Goal: Transaction & Acquisition: Purchase product/service

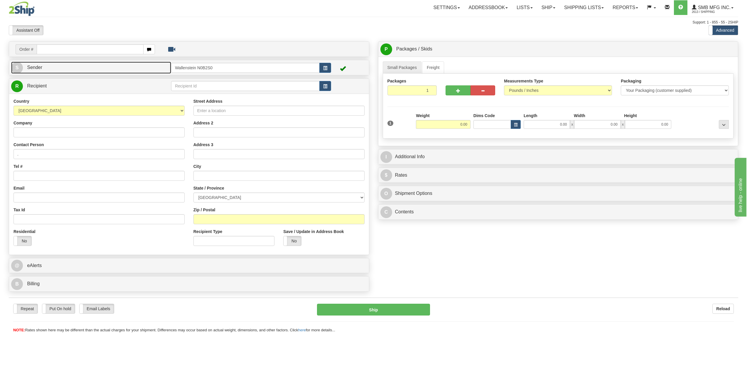
click at [75, 70] on link "S Sender" at bounding box center [91, 68] width 160 height 12
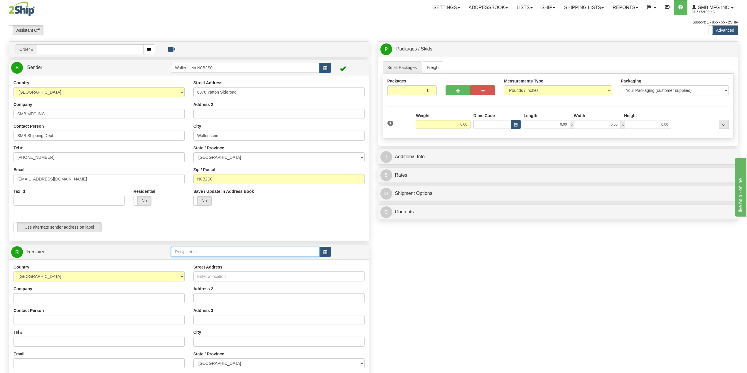
click at [229, 255] on input "text" at bounding box center [245, 252] width 149 height 10
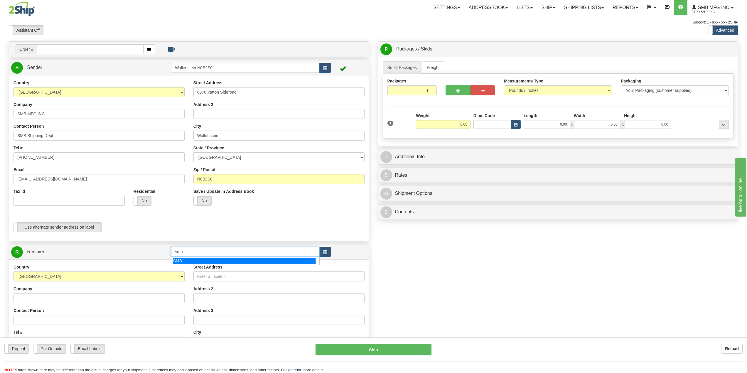
click at [212, 263] on div "SMB" at bounding box center [244, 261] width 143 height 6
type input "SMB"
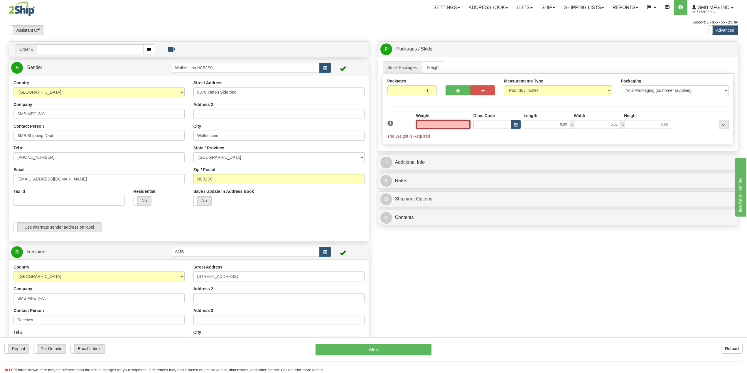
type input "0.00"
drag, startPoint x: 227, startPoint y: 181, endPoint x: 144, endPoint y: 178, distance: 83.4
click at [155, 179] on div "Country [GEOGRAPHIC_DATA] [GEOGRAPHIC_DATA] [GEOGRAPHIC_DATA] [GEOGRAPHIC_DATA]…" at bounding box center [189, 158] width 360 height 157
type input "K2C 4CS"
click at [450, 125] on input "0.00" at bounding box center [443, 124] width 55 height 9
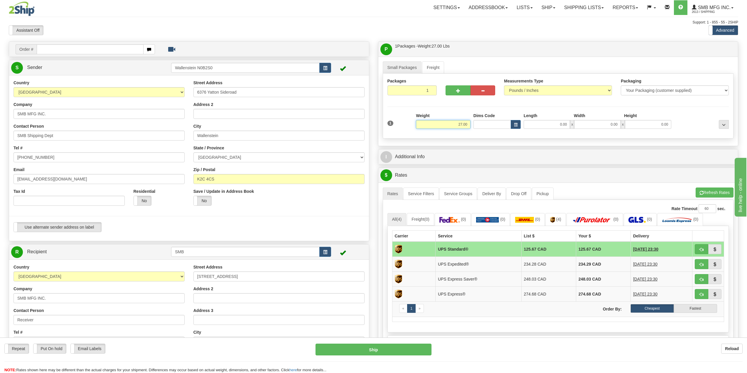
click at [451, 125] on input "27.00" at bounding box center [443, 124] width 55 height 9
drag, startPoint x: 529, startPoint y: 125, endPoint x: 545, endPoint y: 127, distance: 16.6
click at [537, 126] on div "Dims Code Length Width Height x" at bounding box center [572, 121] width 201 height 16
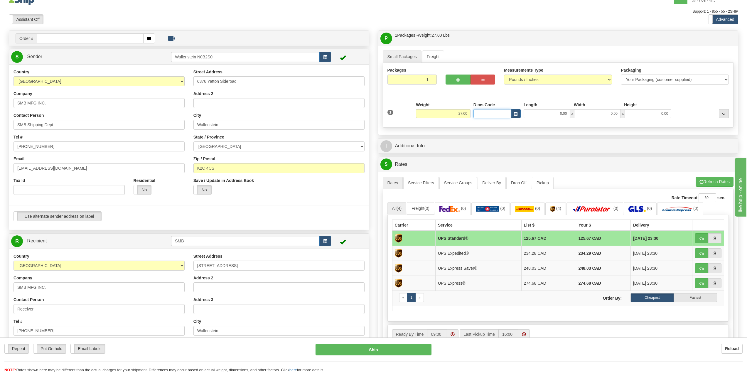
scroll to position [29, 0]
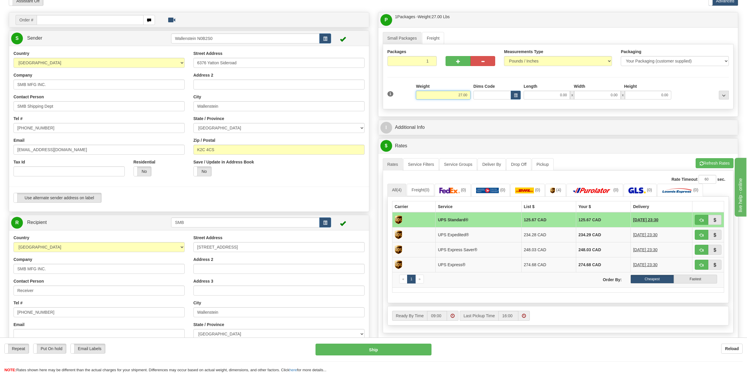
drag, startPoint x: 457, startPoint y: 97, endPoint x: 475, endPoint y: 93, distance: 19.3
click at [475, 93] on div "1 Weight 27.00 Dims Code x x" at bounding box center [558, 93] width 345 height 21
type input "52.00"
type input "27.00"
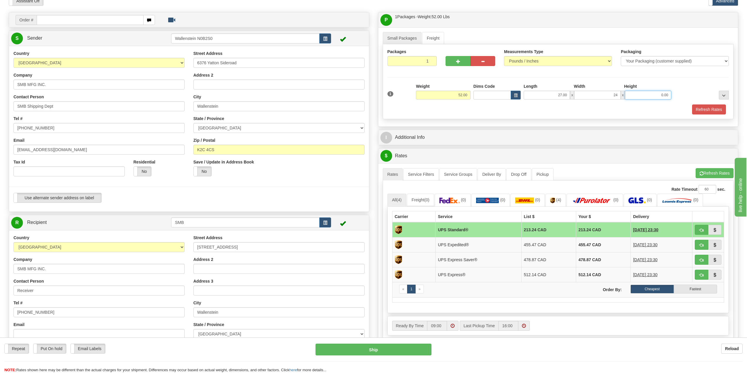
type input "24.00"
type input "28.00"
drag, startPoint x: 263, startPoint y: 64, endPoint x: 110, endPoint y: 56, distance: 152.9
click at [121, 56] on div "Country [GEOGRAPHIC_DATA] [GEOGRAPHIC_DATA] [GEOGRAPHIC_DATA] [GEOGRAPHIC_DATA]…" at bounding box center [189, 129] width 360 height 157
type input "sggtgteg"
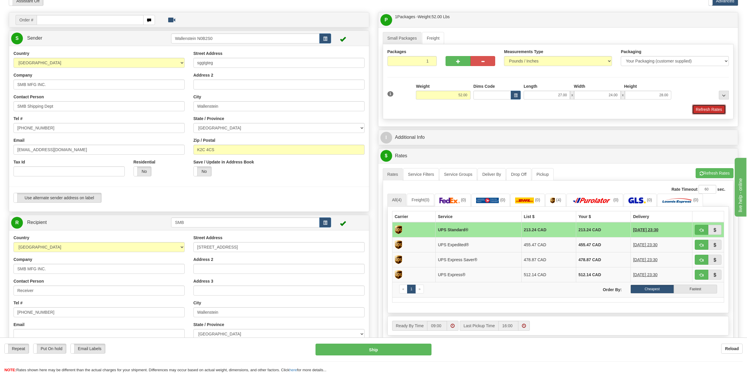
click at [707, 108] on button "Refresh Rates" at bounding box center [709, 110] width 34 height 10
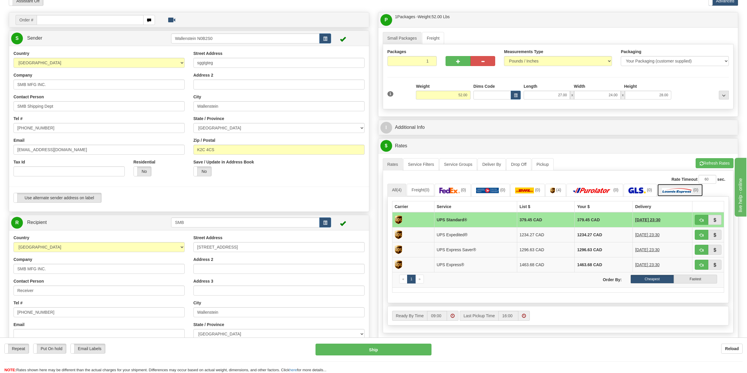
click at [686, 186] on link "(0)" at bounding box center [681, 190] width 46 height 13
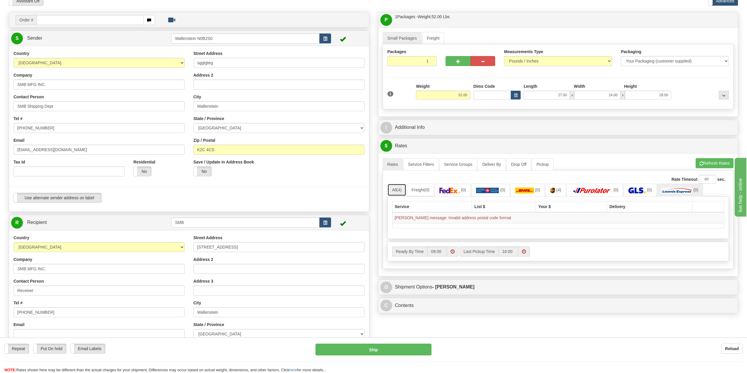
click at [397, 191] on link "All (4)" at bounding box center [397, 190] width 19 height 12
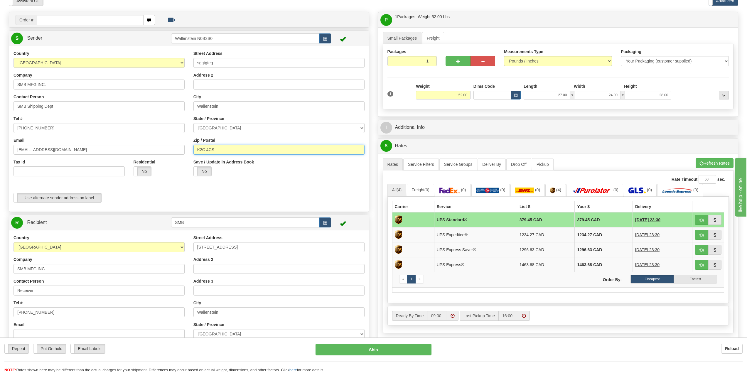
click at [207, 152] on input "K2C 4CS" at bounding box center [279, 150] width 171 height 10
click at [700, 162] on li "Refresh Rates Cancel Rating" at bounding box center [715, 163] width 38 height 10
click at [394, 193] on link "All (4)" at bounding box center [397, 190] width 19 height 12
click at [250, 147] on input "K2C4CS" at bounding box center [279, 150] width 171 height 10
type input "K2C4C5"
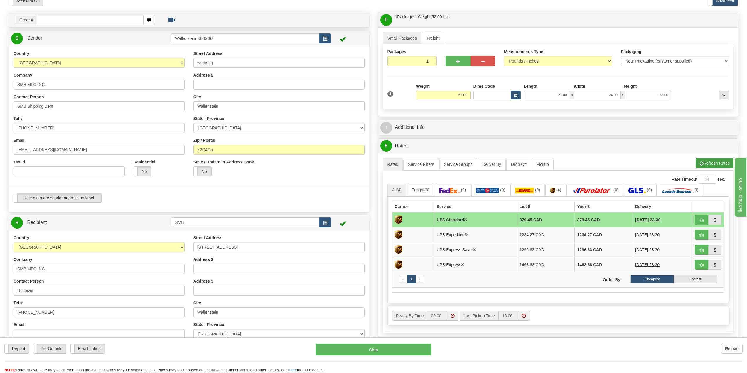
click at [712, 162] on li "Refresh Rates Cancel Rating" at bounding box center [715, 163] width 38 height 10
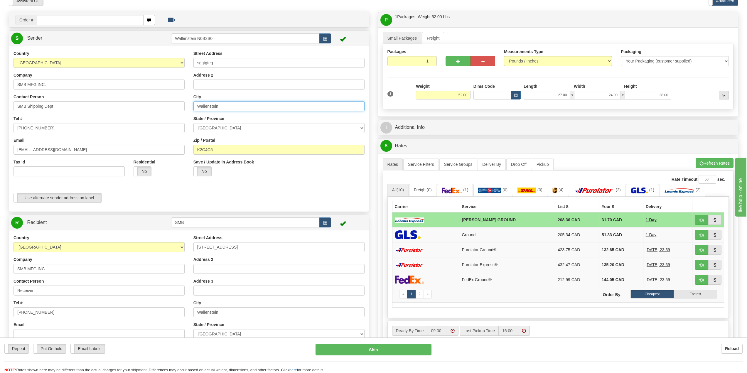
drag, startPoint x: 231, startPoint y: 107, endPoint x: 121, endPoint y: 85, distance: 112.9
click at [121, 85] on div "Country [GEOGRAPHIC_DATA] [GEOGRAPHIC_DATA] [GEOGRAPHIC_DATA] [GEOGRAPHIC_DATA]…" at bounding box center [189, 129] width 360 height 157
type input "lowq"
click at [214, 128] on select "[GEOGRAPHIC_DATA] [GEOGRAPHIC_DATA] [GEOGRAPHIC_DATA] [GEOGRAPHIC_DATA] [GEOGRA…" at bounding box center [279, 128] width 171 height 10
select select "QC"
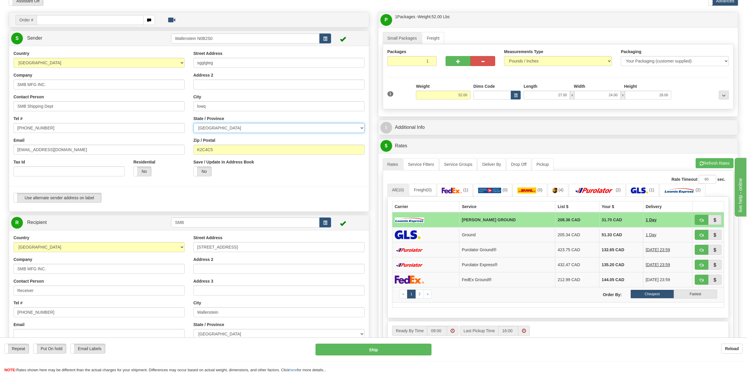
click at [214, 128] on select "[GEOGRAPHIC_DATA] [GEOGRAPHIC_DATA] [GEOGRAPHIC_DATA] [GEOGRAPHIC_DATA] [GEOGRA…" at bounding box center [279, 128] width 171 height 10
click at [716, 221] on span "button" at bounding box center [715, 220] width 4 height 4
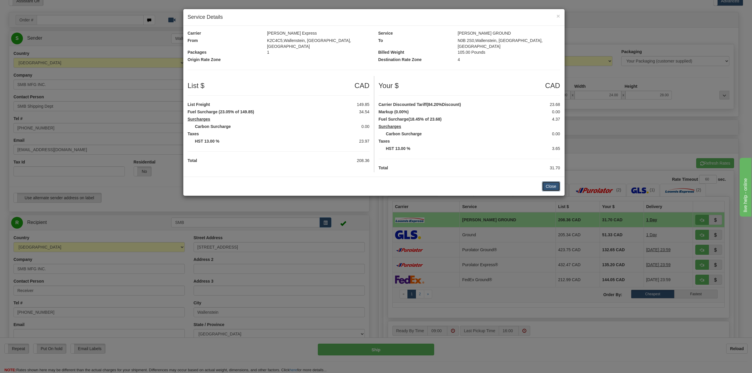
click at [545, 182] on button "Close" at bounding box center [551, 186] width 18 height 10
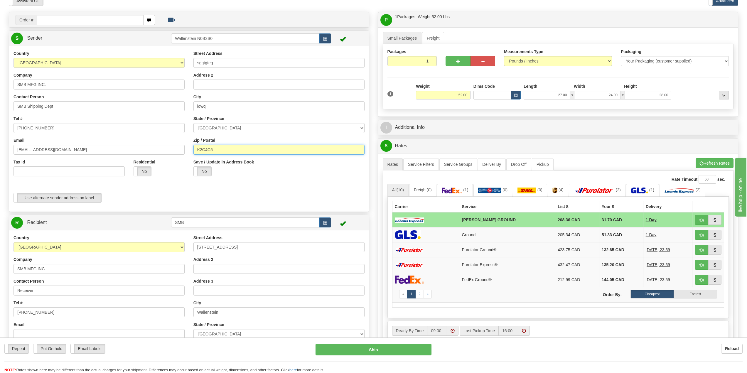
click at [146, 138] on div "Country [GEOGRAPHIC_DATA] [GEOGRAPHIC_DATA] [GEOGRAPHIC_DATA] [GEOGRAPHIC_DATA]…" at bounding box center [189, 129] width 360 height 157
type input "J0X2C0"
click at [711, 164] on li "Refresh Rates Cancel Rating" at bounding box center [715, 163] width 38 height 10
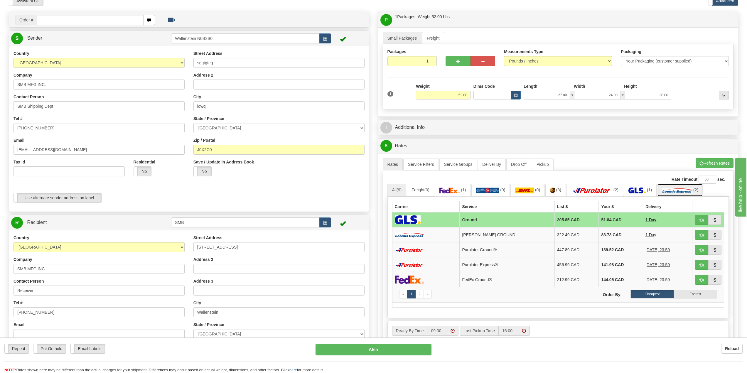
click at [677, 187] on link "(2)" at bounding box center [681, 190] width 46 height 13
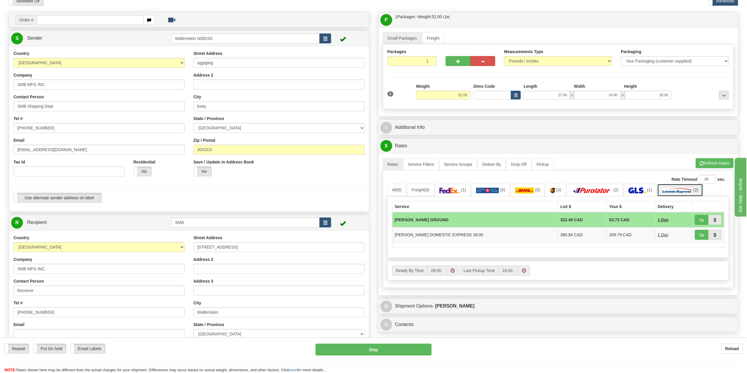
click at [677, 187] on link "(2)" at bounding box center [681, 190] width 46 height 13
click at [398, 191] on span "(9)" at bounding box center [399, 190] width 5 height 5
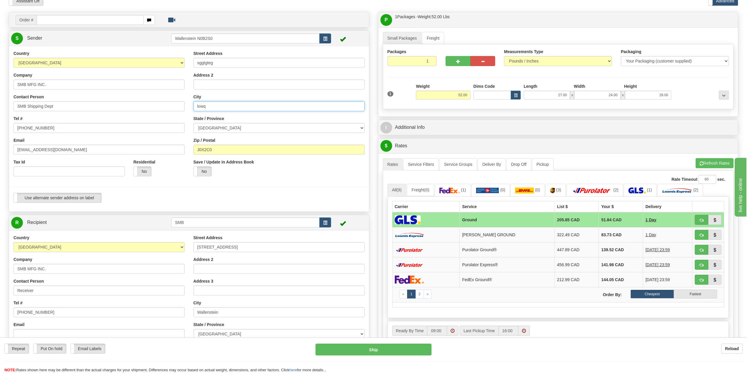
click at [221, 108] on input "lowq" at bounding box center [279, 106] width 171 height 10
type input "low"
click at [710, 164] on button "Refresh Rates" at bounding box center [715, 163] width 38 height 10
click at [0, 0] on button "Cancel Rating" at bounding box center [0, 0] width 0 height 0
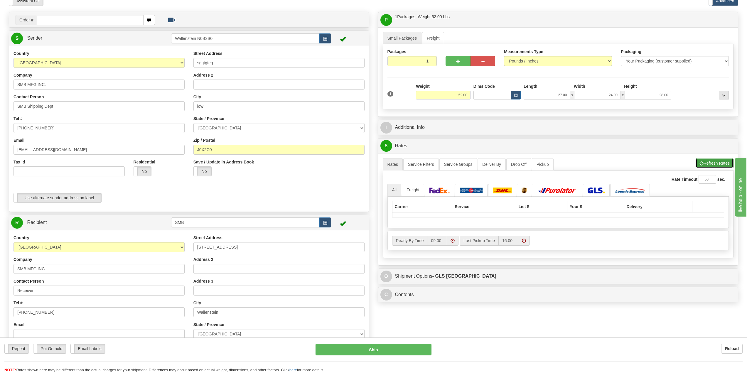
click at [717, 162] on button "Refresh Rates" at bounding box center [715, 163] width 38 height 10
click at [0, 0] on button "Cancel Rating" at bounding box center [0, 0] width 0 height 0
click at [717, 162] on button "Refresh Rates" at bounding box center [715, 163] width 38 height 10
click at [0, 0] on button "Cancel Rating" at bounding box center [0, 0] width 0 height 0
click at [552, 163] on link "Pickup" at bounding box center [543, 164] width 22 height 12
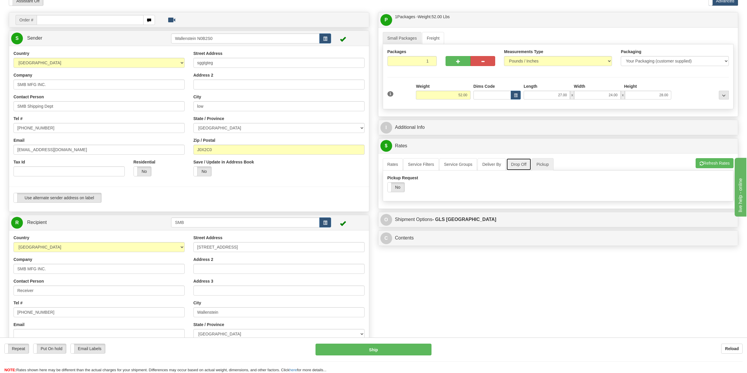
click at [525, 165] on link "Drop Off" at bounding box center [519, 164] width 25 height 12
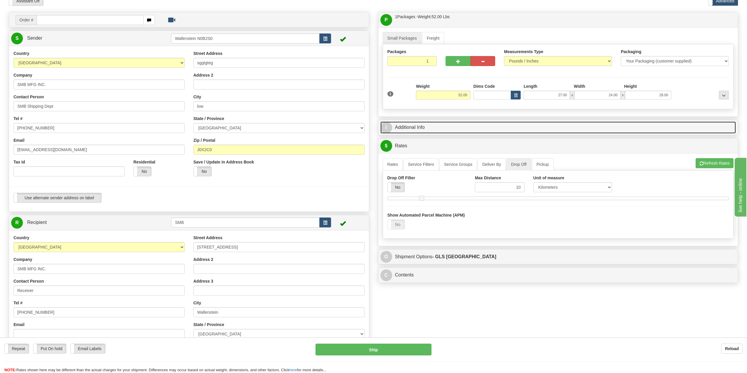
click at [479, 132] on link "I Additional Info" at bounding box center [559, 128] width 356 height 12
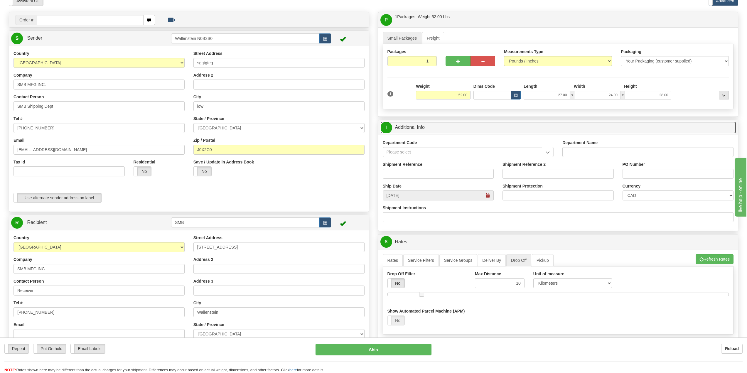
click at [611, 130] on link "I Additional Info" at bounding box center [559, 128] width 356 height 12
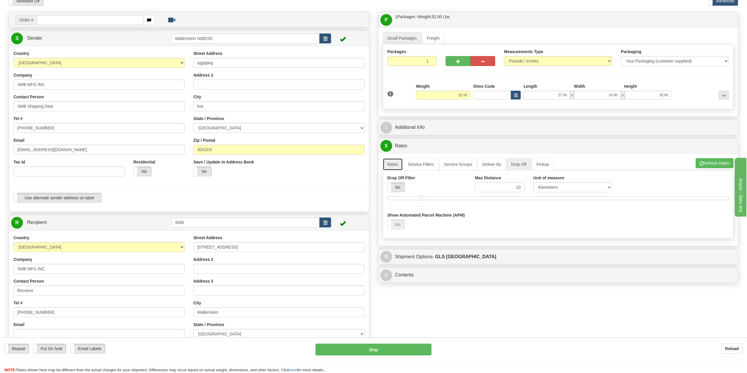
click at [396, 164] on link "Rates" at bounding box center [393, 164] width 20 height 12
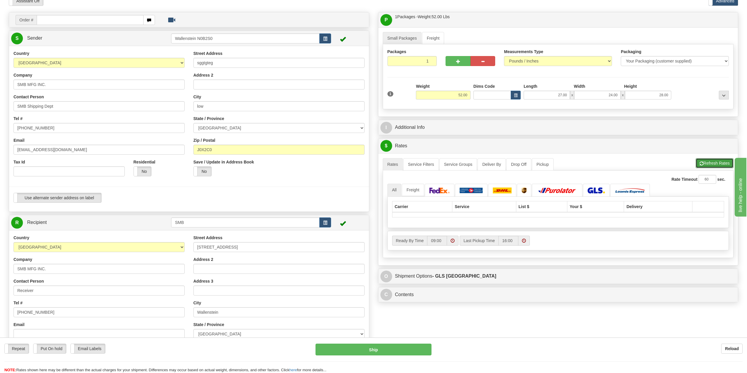
click at [705, 164] on button "Refresh Rates" at bounding box center [715, 163] width 38 height 10
